Goal: Check status

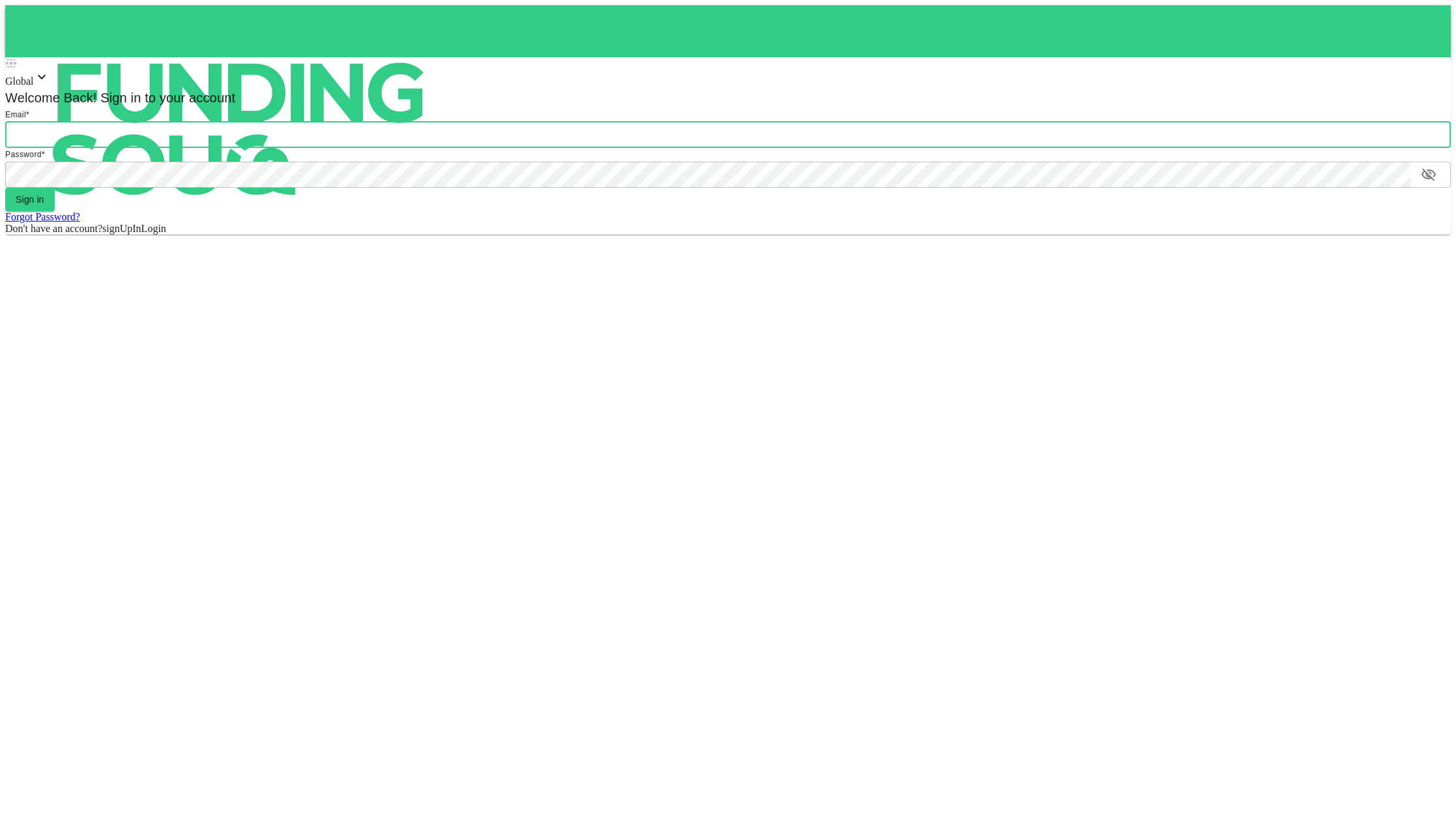
type input "[EMAIL_ADDRESS][DOMAIN_NAME]"
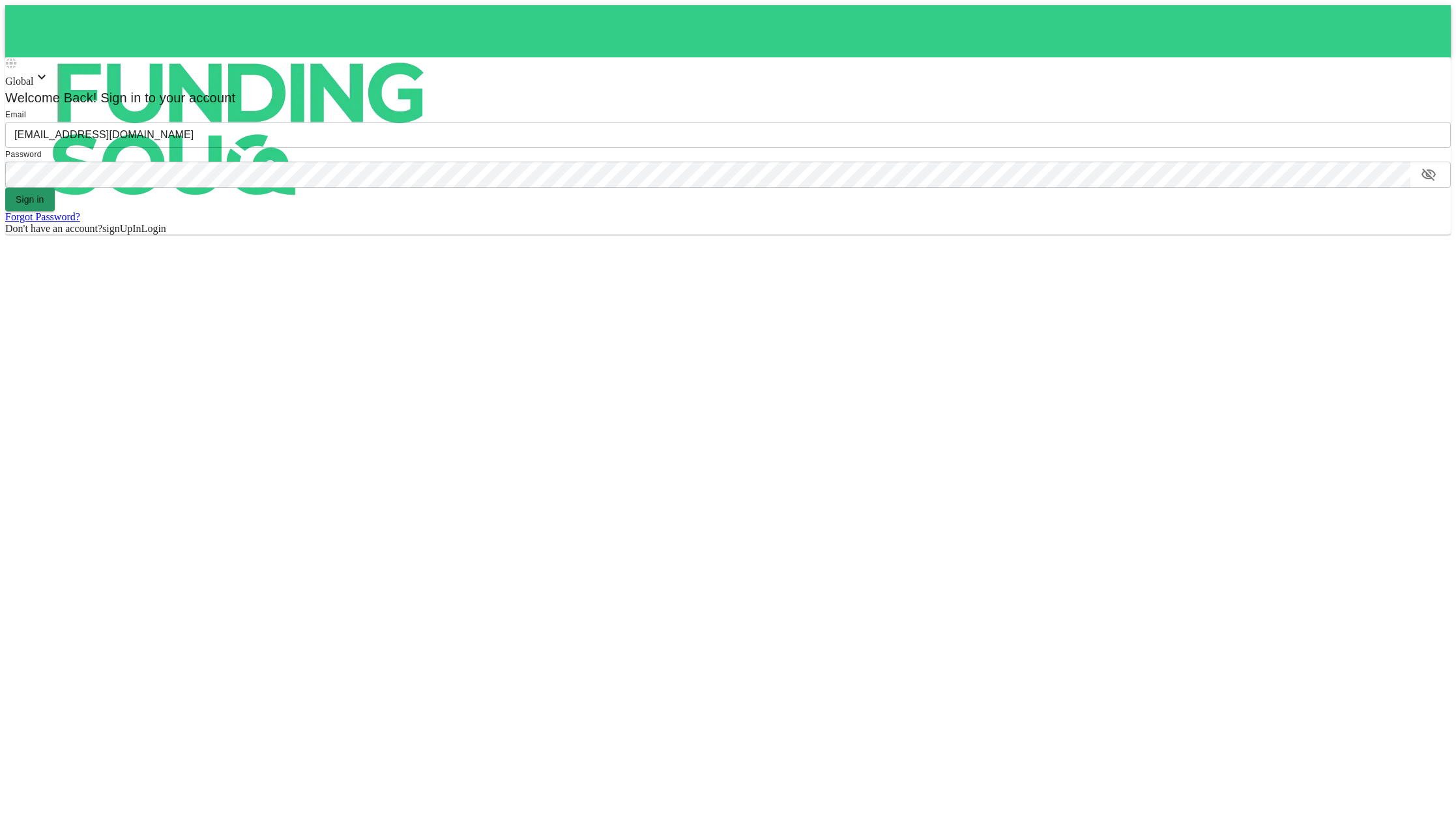
click at [39, 197] on button "Sign in" at bounding box center [30, 200] width 50 height 24
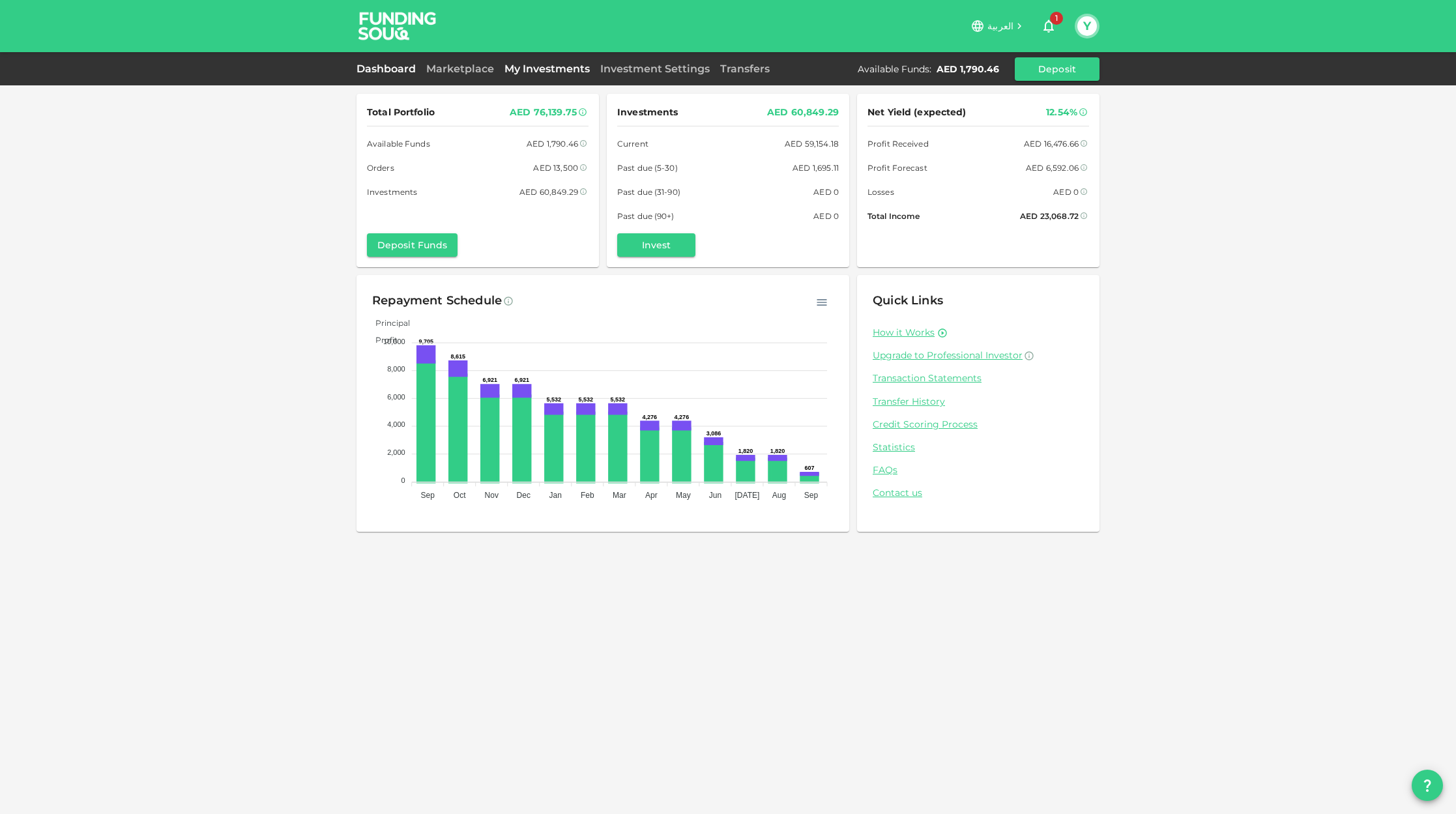
click at [545, 67] on link "My Investments" at bounding box center [547, 68] width 96 height 12
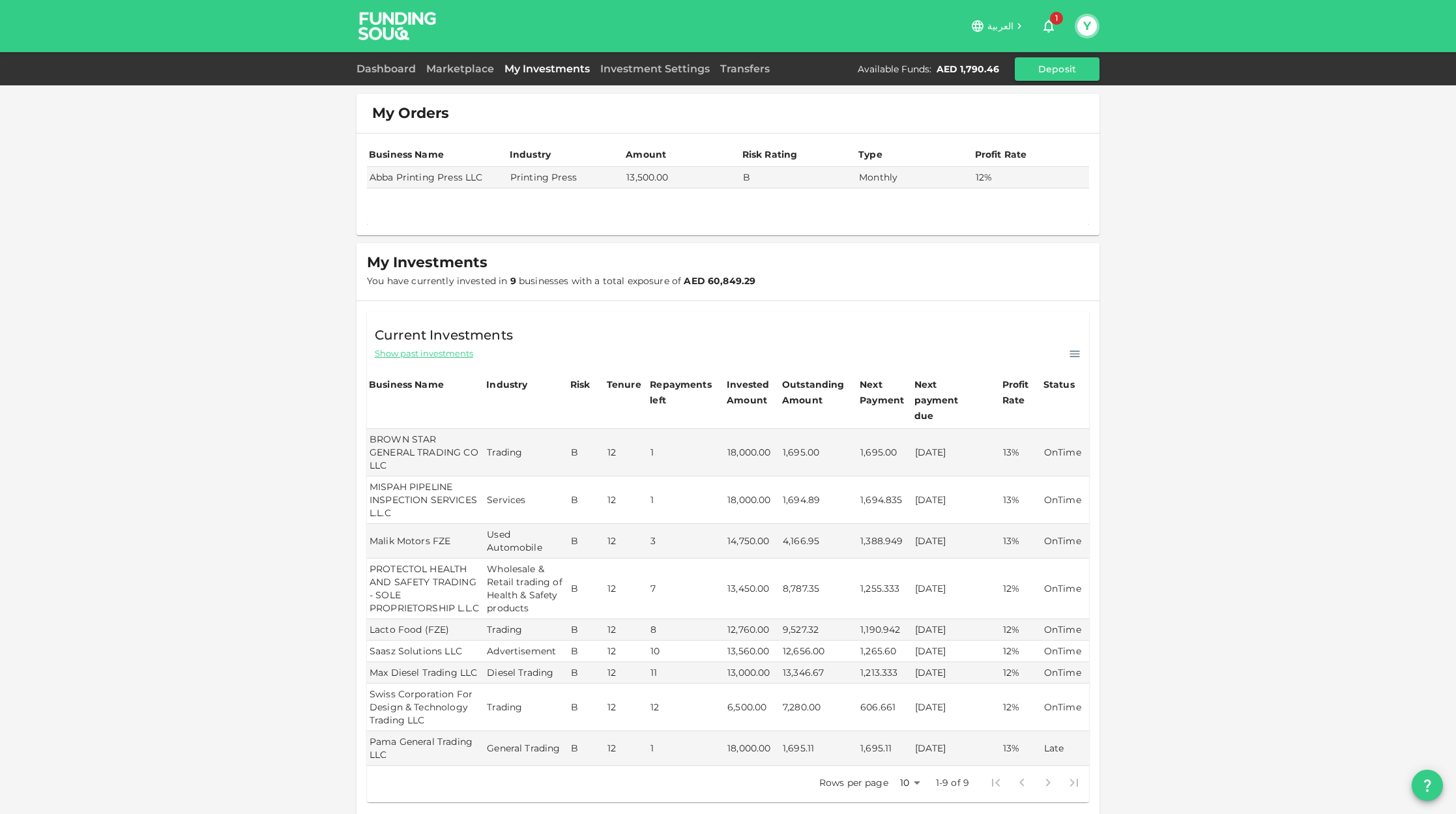
click at [1046, 39] on div "العربية 1 Y" at bounding box center [728, 26] width 743 height 52
click at [1046, 33] on icon "button" at bounding box center [1048, 26] width 16 height 16
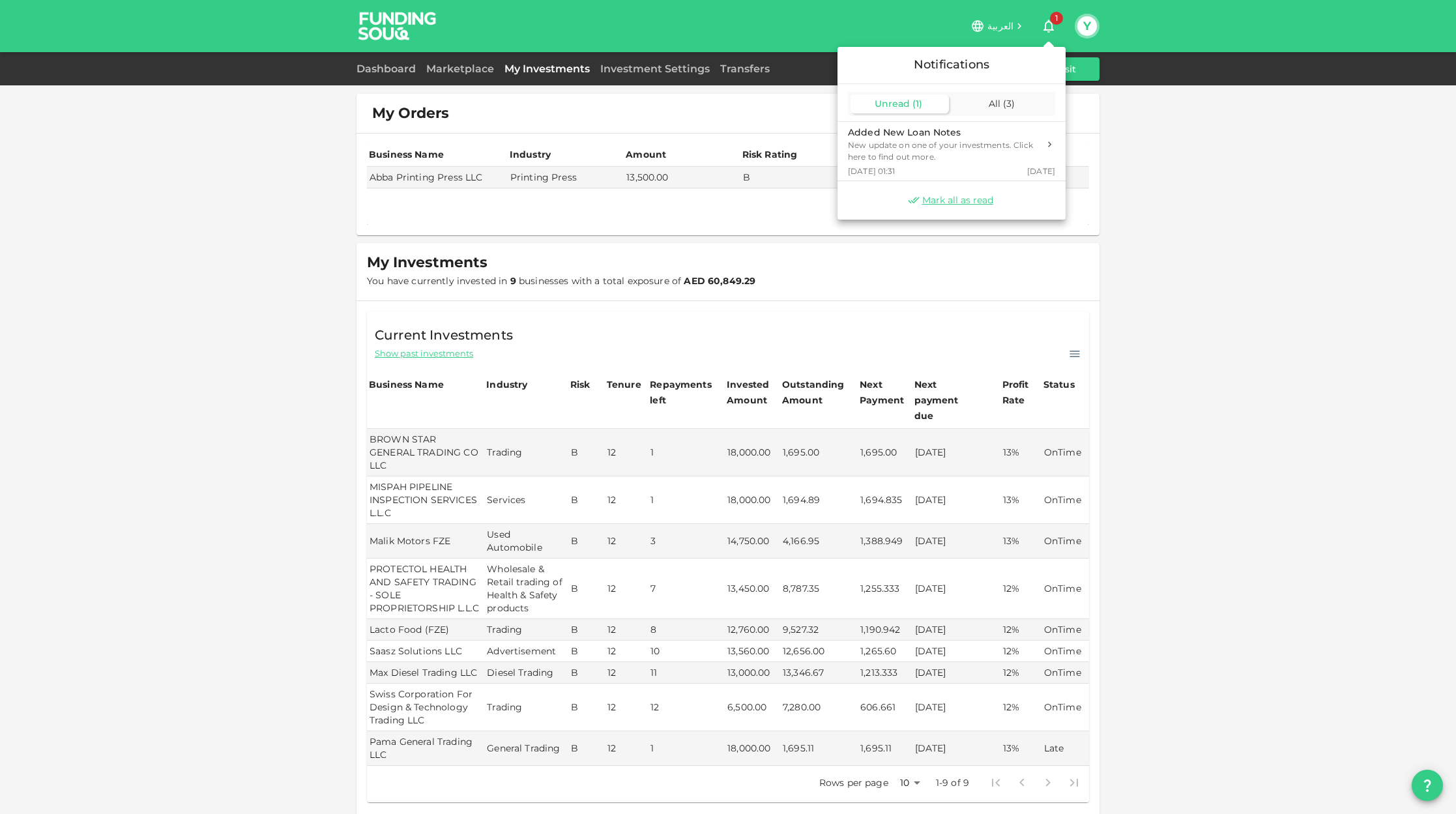
click at [1046, 32] on div at bounding box center [728, 407] width 1456 height 814
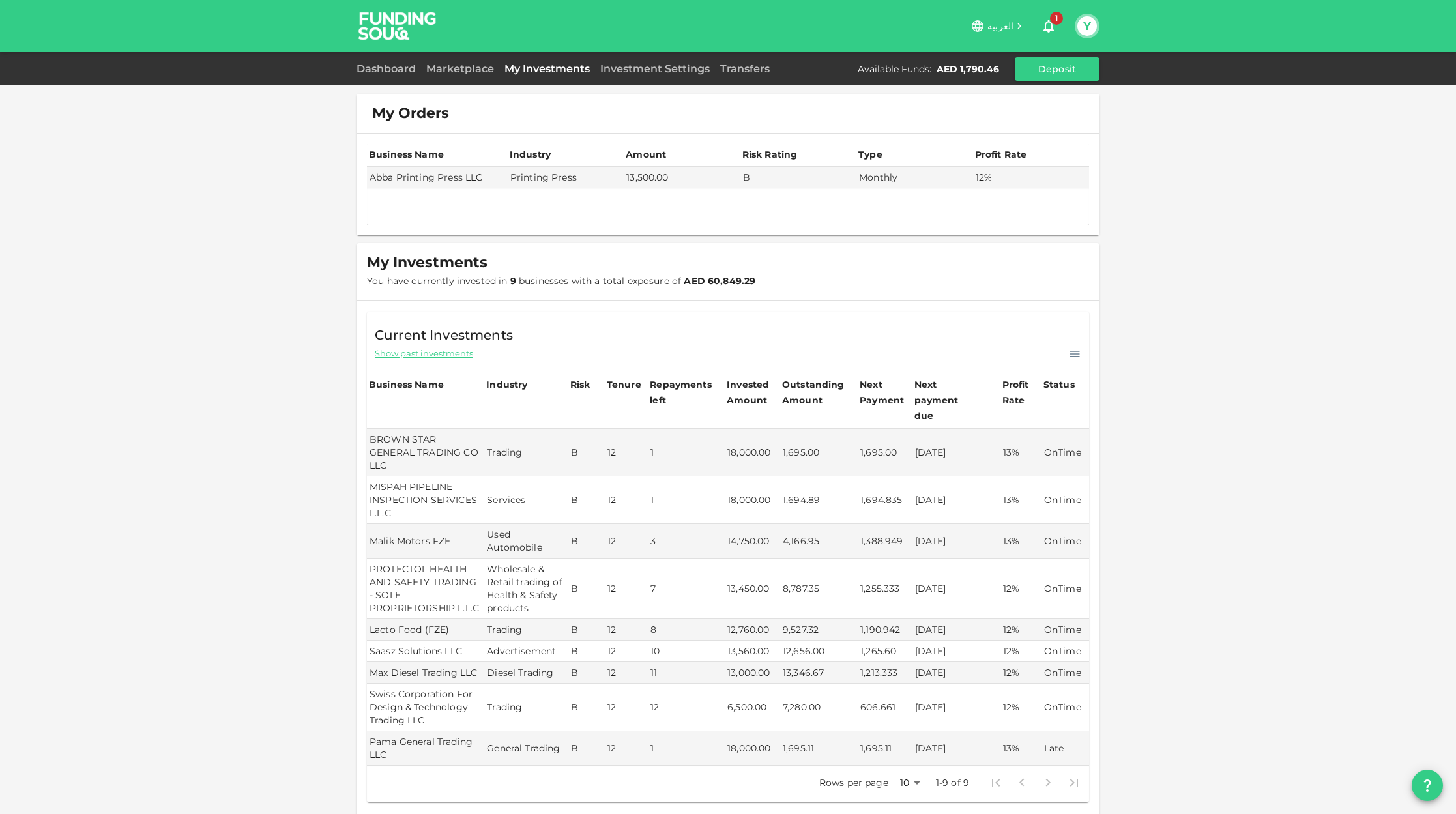
click at [1046, 32] on icon "button" at bounding box center [1048, 26] width 16 height 16
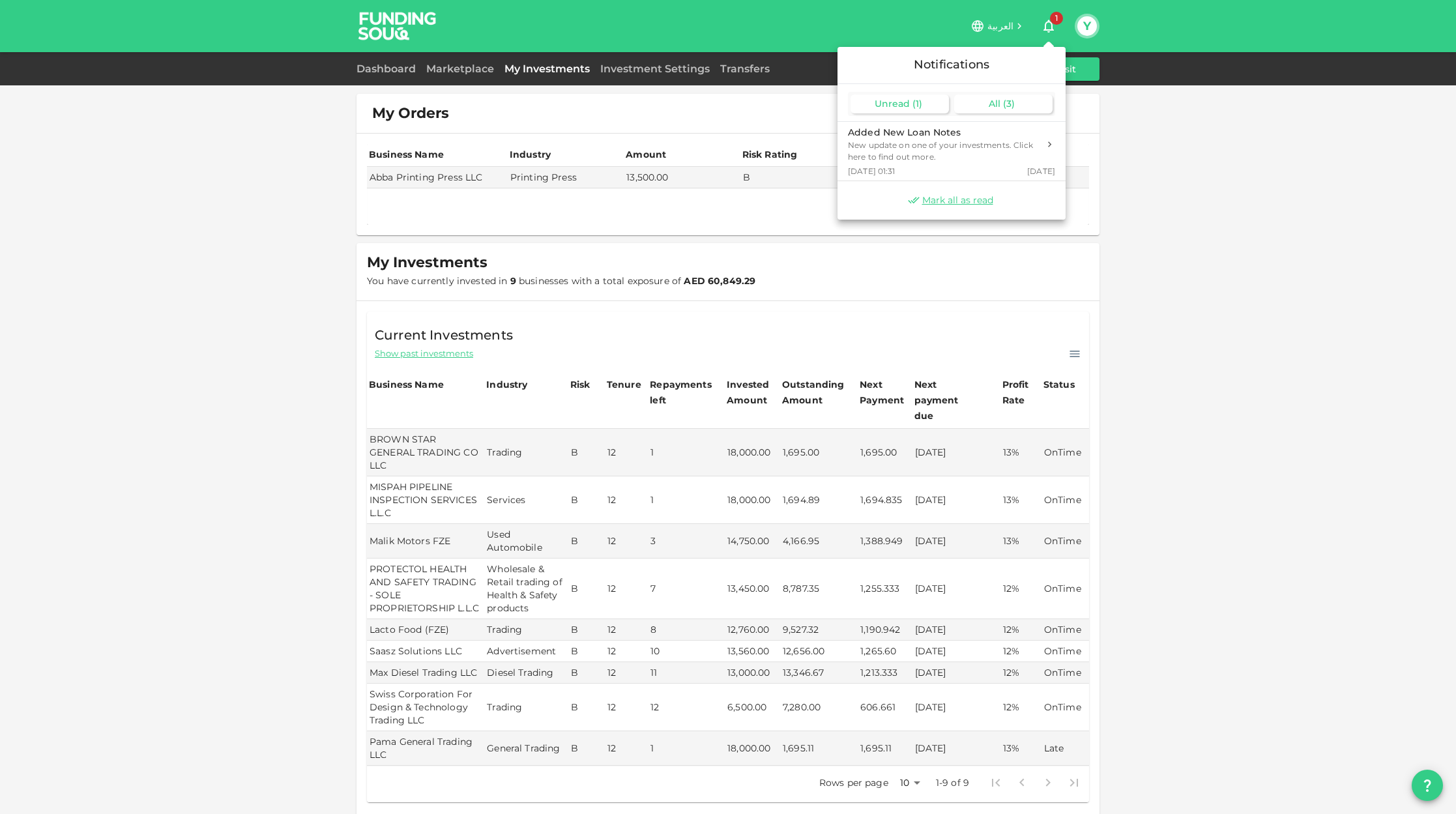
click at [1021, 98] on div "All ( 3 )" at bounding box center [1003, 104] width 99 height 19
click at [1049, 26] on div at bounding box center [728, 407] width 1456 height 814
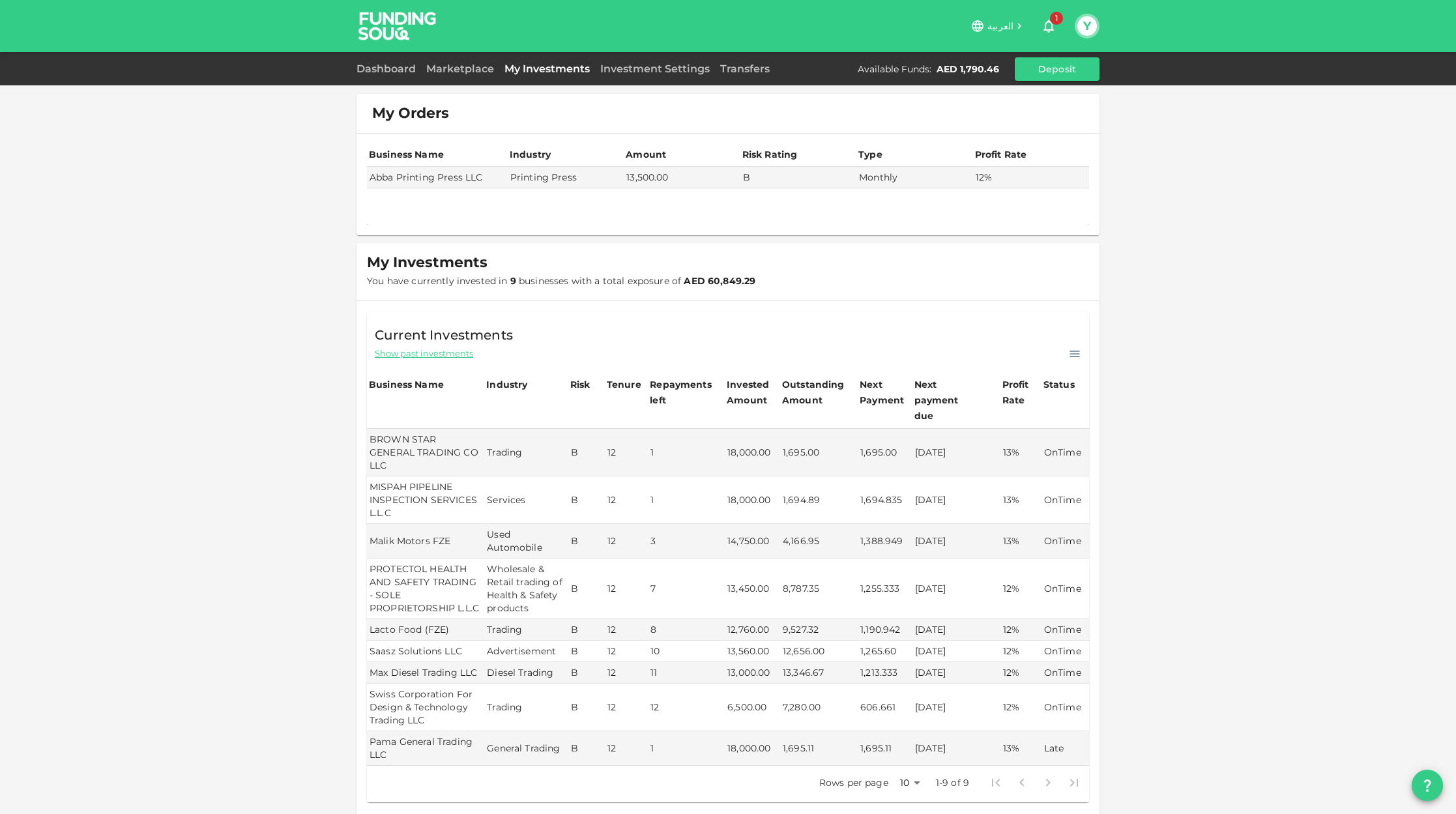
click at [1154, 182] on div "My Orders Business Name Industry Amount Risk Rating Type Profit Rate Abba Print…" at bounding box center [728, 491] width 1456 height 983
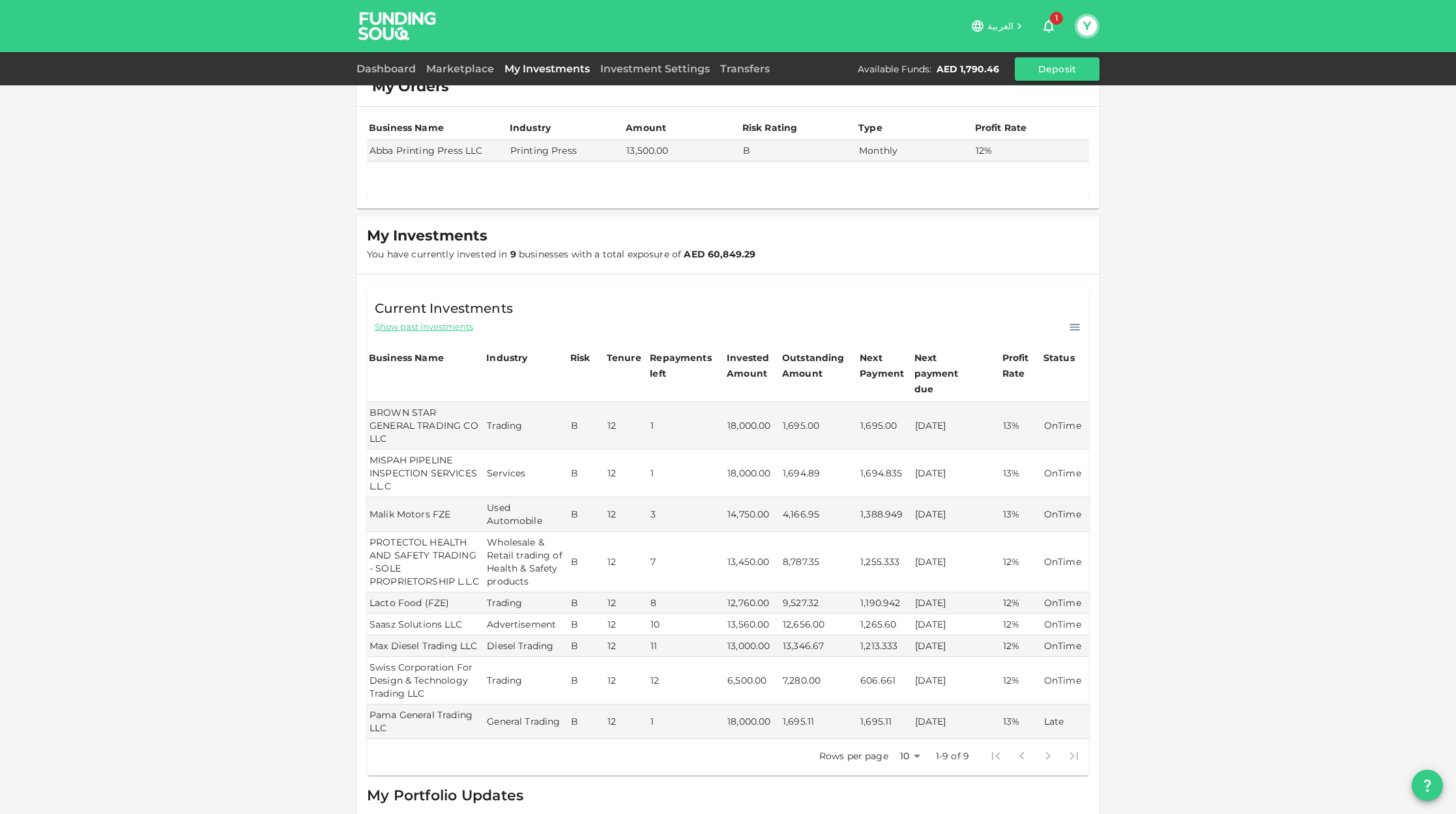
scroll to position [34, 0]
